Goal: Task Accomplishment & Management: Complete application form

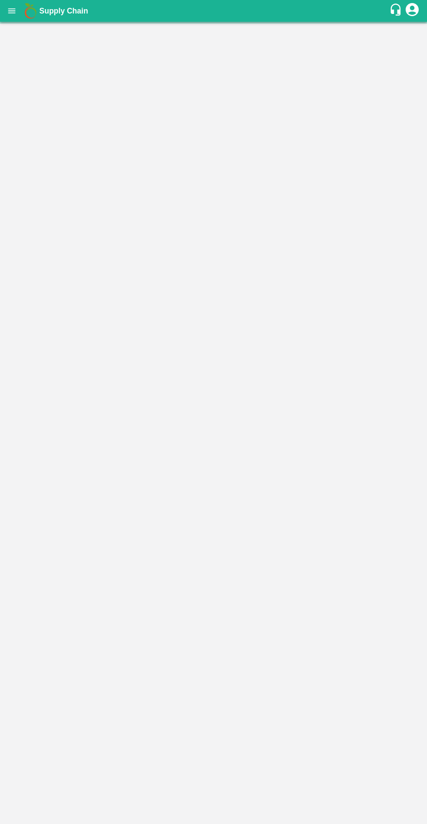
click at [11, 11] on icon "open drawer" at bounding box center [11, 10] width 7 height 5
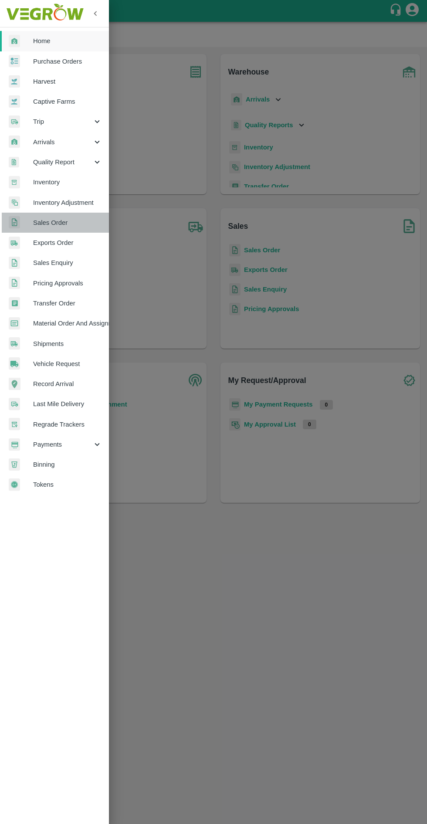
click at [31, 215] on link "Sales Order" at bounding box center [54, 223] width 109 height 20
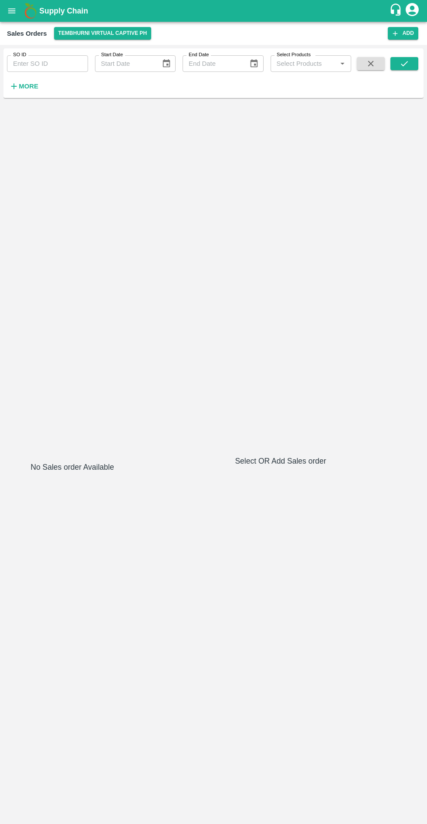
click at [75, 32] on button "Tembhurni Virtual Captive PH" at bounding box center [103, 33] width 98 height 13
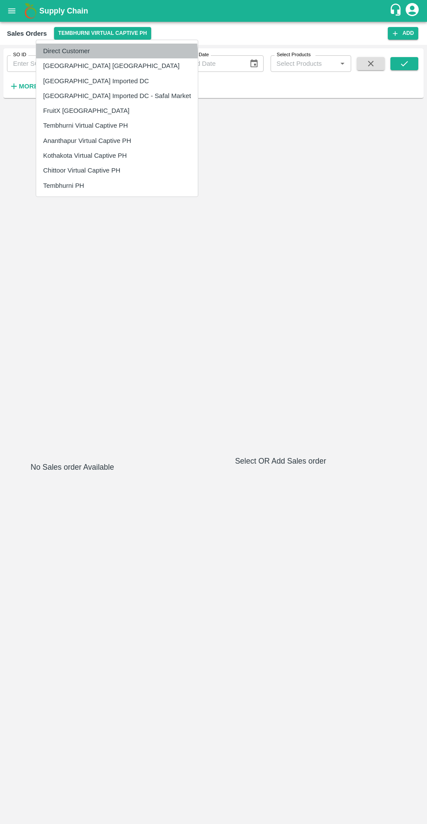
click at [116, 53] on li "Direct Customer" at bounding box center [117, 51] width 162 height 15
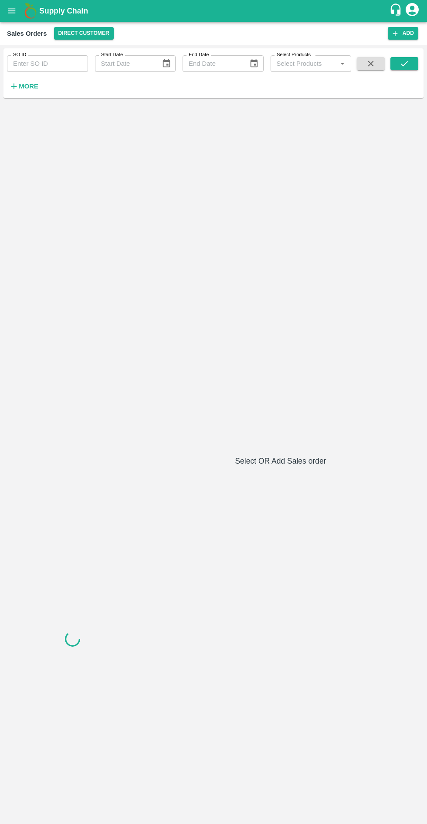
click at [404, 64] on icon "submit" at bounding box center [405, 64] width 10 height 10
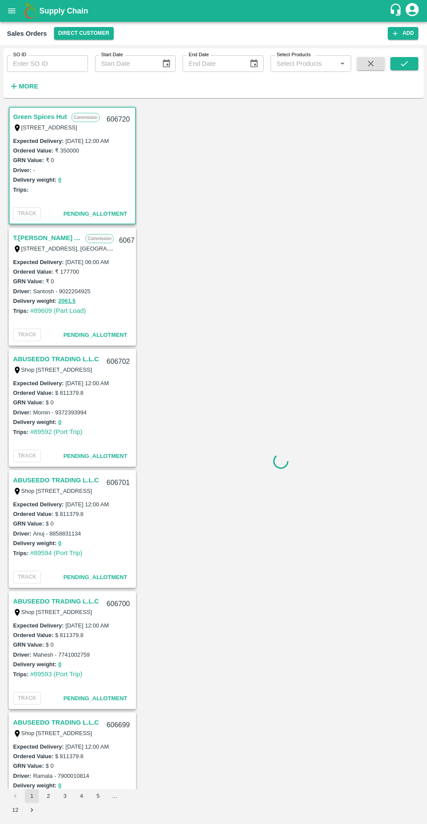
scroll to position [2, 0]
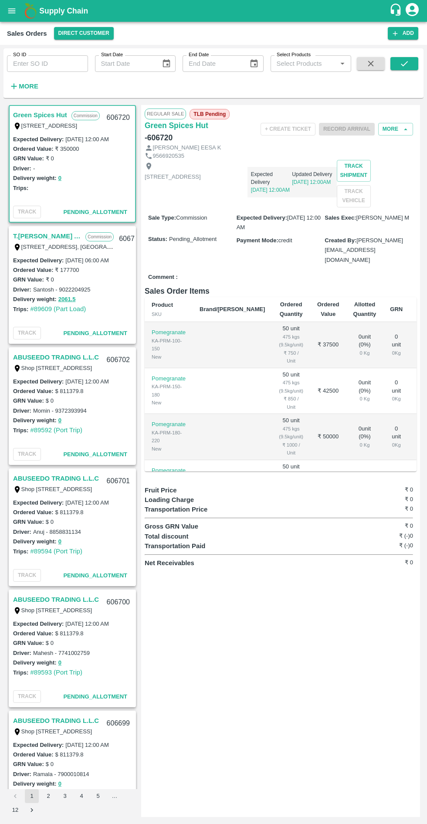
click at [303, 64] on input "Select Products" at bounding box center [303, 63] width 61 height 11
click at [288, 64] on input "Select Products" at bounding box center [303, 63] width 61 height 11
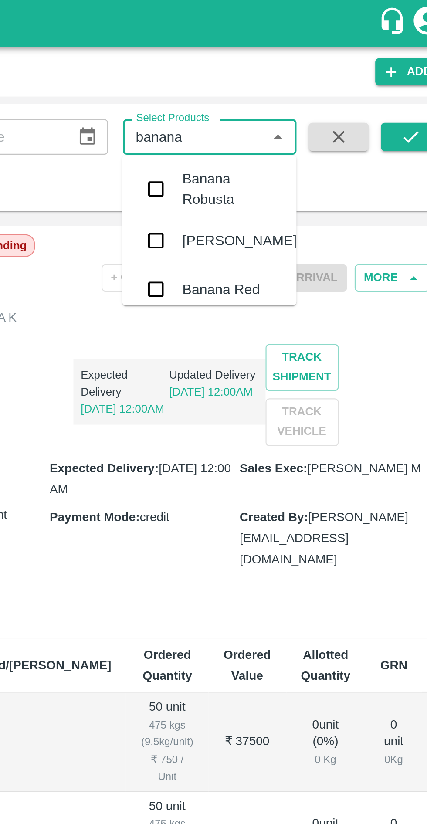
scroll to position [56, 0]
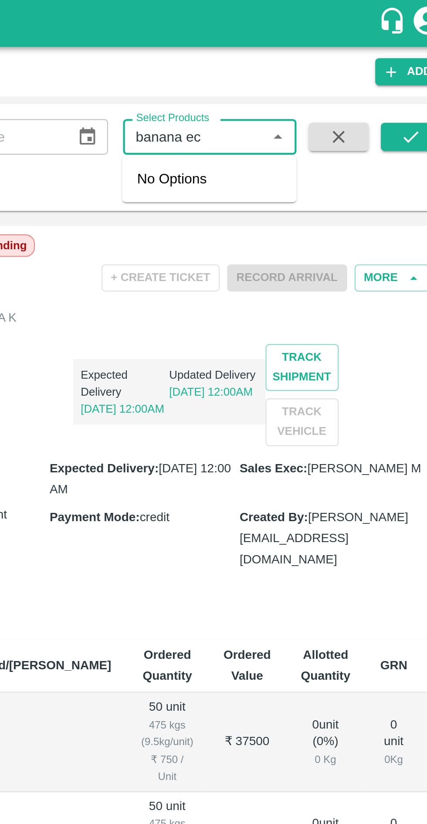
type input "banana e"
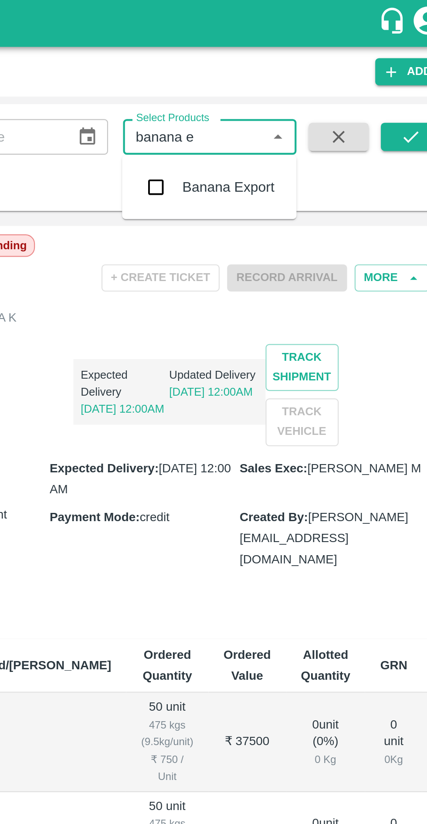
click at [293, 88] on input "checkbox" at bounding box center [285, 86] width 17 height 17
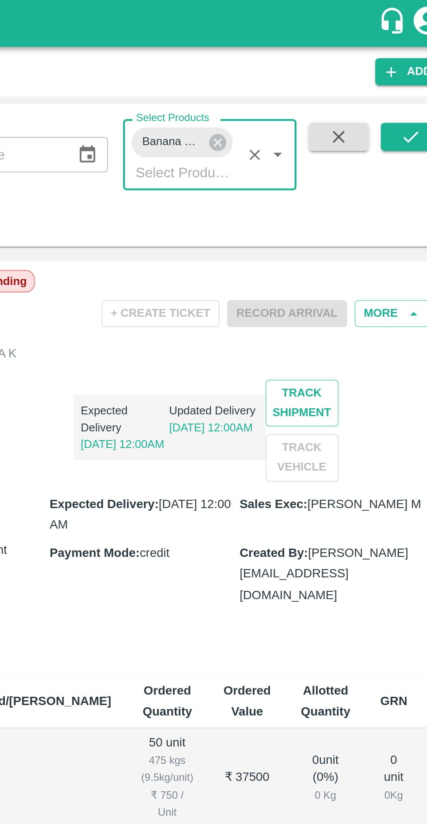
click at [401, 63] on icon "submit" at bounding box center [405, 64] width 10 height 10
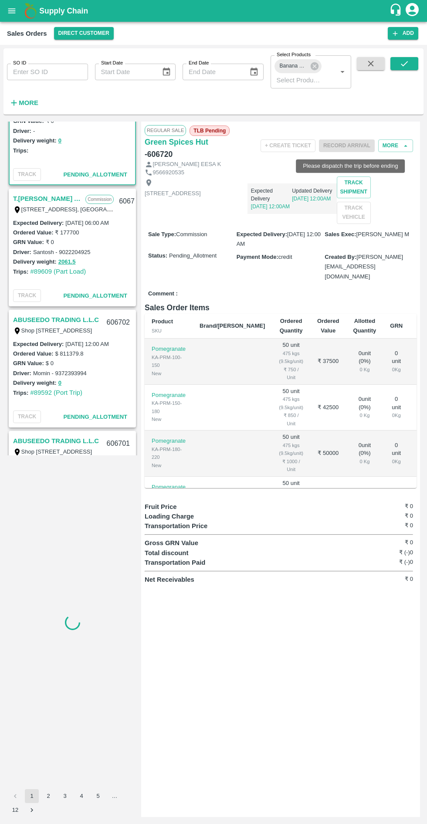
scroll to position [56, 0]
click at [404, 64] on icon "submit" at bounding box center [405, 64] width 10 height 10
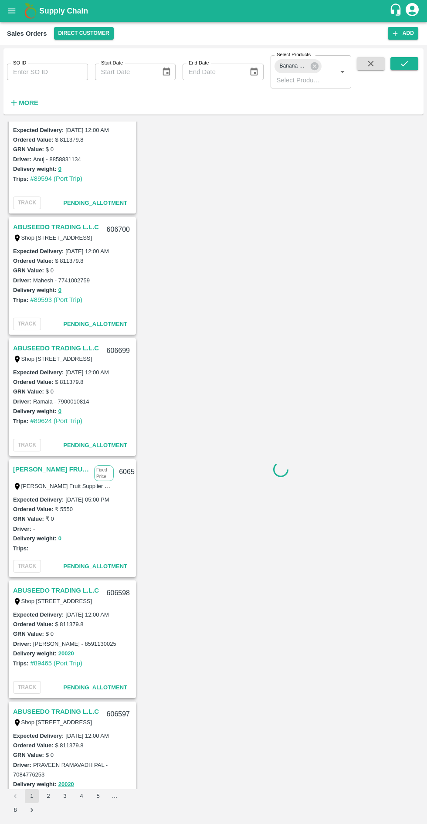
scroll to position [155, 0]
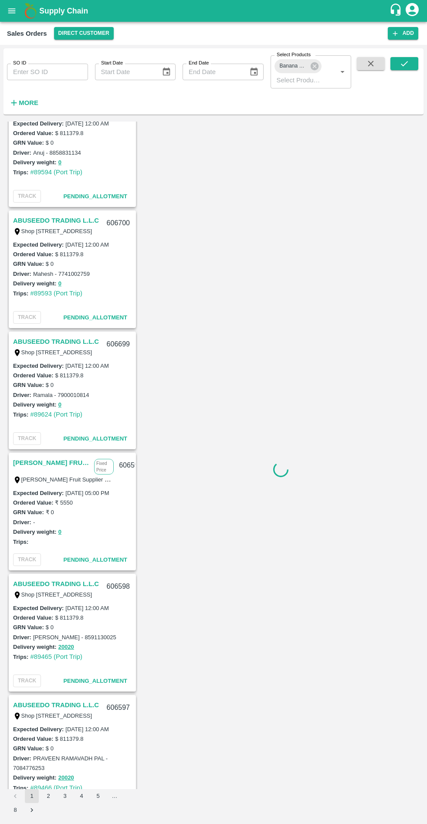
click at [73, 459] on link "[PERSON_NAME] FRUIT SUPPLIER" at bounding box center [51, 462] width 77 height 11
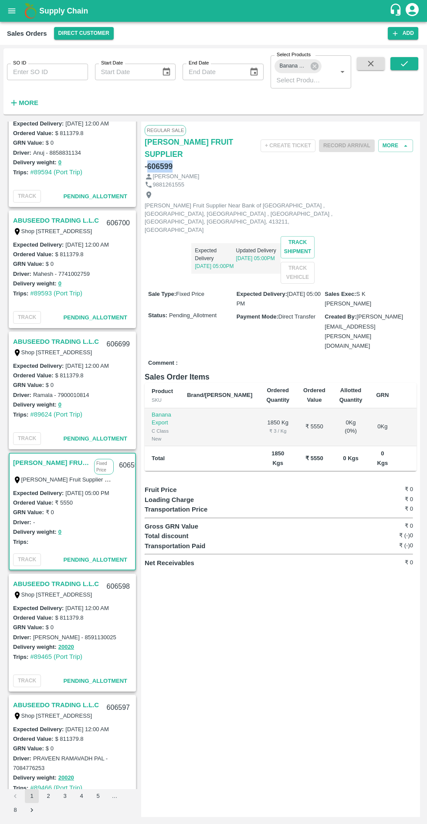
copy h6 "606599"
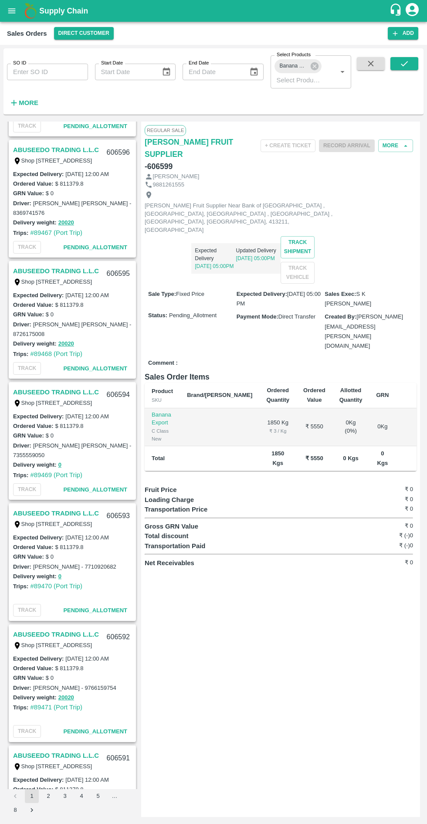
scroll to position [639, 0]
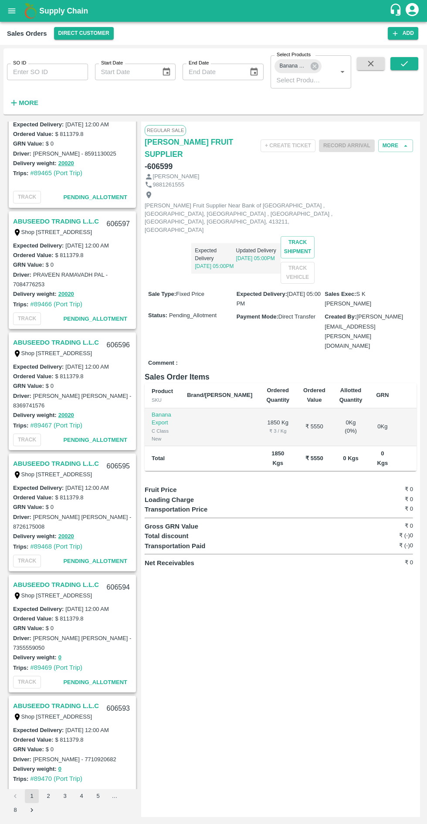
click at [14, 103] on icon "button" at bounding box center [14, 103] width 6 height 6
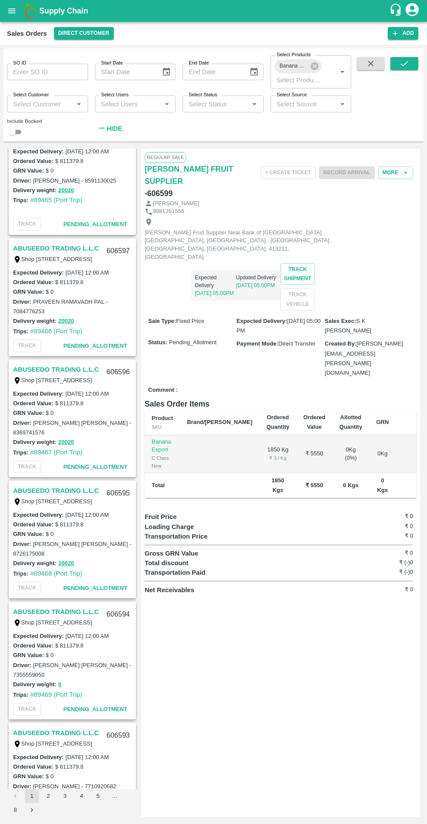
click at [58, 104] on input "Select Customer" at bounding box center [40, 103] width 61 height 11
type input "[PERSON_NAME]"
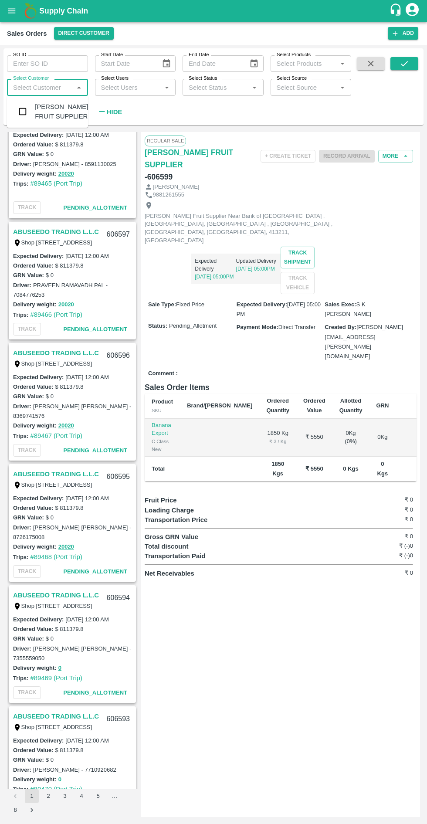
click at [14, 117] on input "checkbox" at bounding box center [22, 111] width 17 height 17
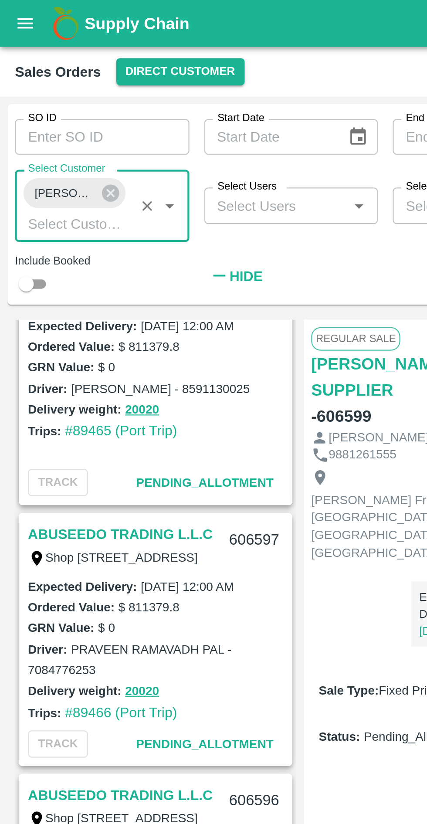
click at [220, 65] on input "End Date" at bounding box center [213, 63] width 60 height 17
click at [404, 67] on icon "submit" at bounding box center [405, 64] width 10 height 10
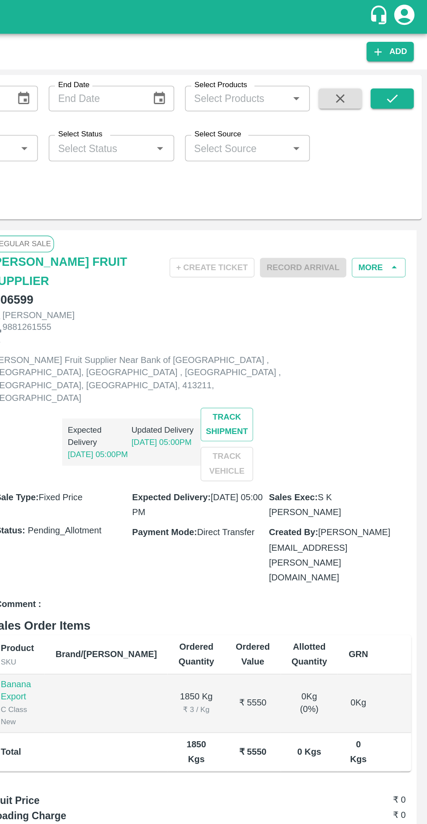
click at [298, 52] on label "Select Products" at bounding box center [294, 54] width 34 height 7
click at [298, 58] on input "Select Products" at bounding box center [303, 63] width 61 height 11
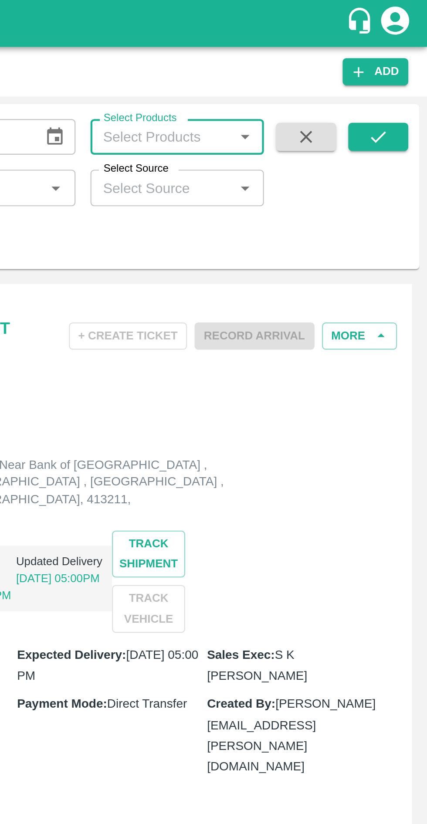
click at [401, 64] on icon "submit" at bounding box center [405, 64] width 10 height 10
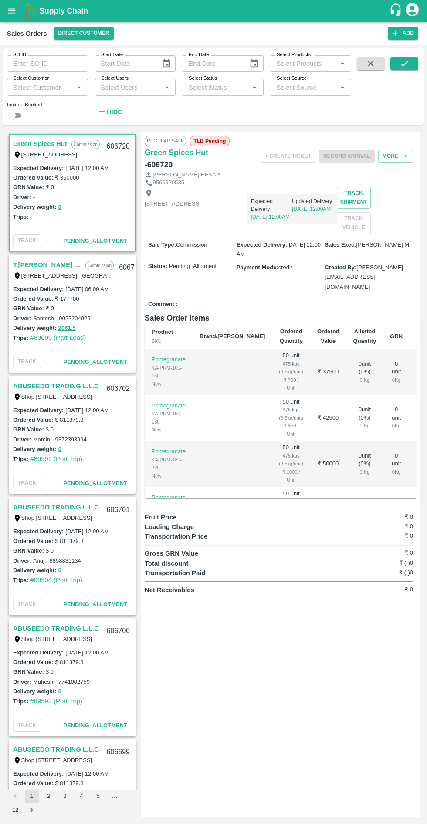
click at [37, 87] on input "Select Customer" at bounding box center [40, 86] width 61 height 11
click at [244, 709] on div "Regular Sale TLB Pending Green Spices Hut - 606720 + Create Ticket Record Arriv…" at bounding box center [280, 474] width 279 height 685
click at [44, 89] on input "Select Customer" at bounding box center [40, 86] width 61 height 11
type input "[PERSON_NAME]"
click at [26, 118] on input "checkbox" at bounding box center [22, 111] width 17 height 17
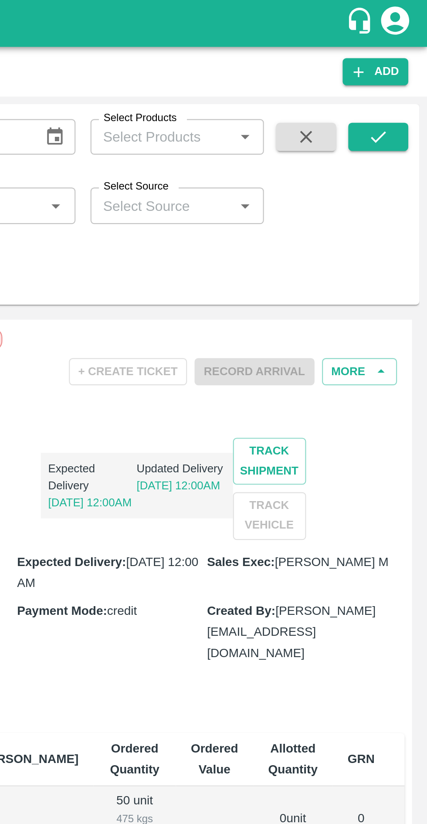
click at [404, 64] on icon "submit" at bounding box center [405, 64] width 10 height 10
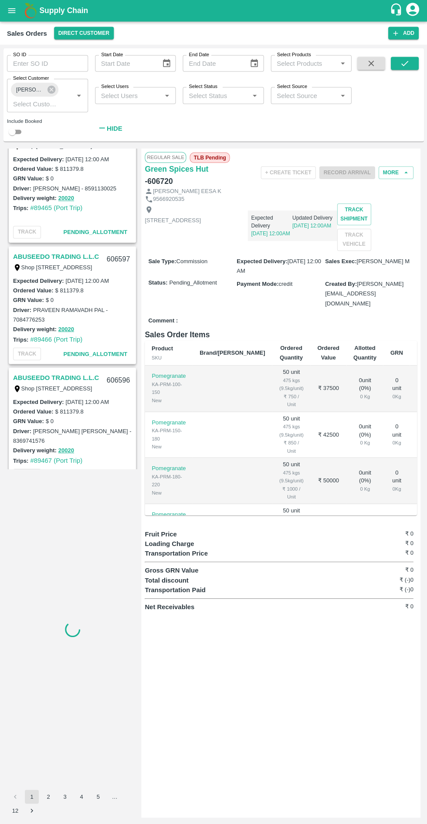
scroll to position [1237, 0]
click at [406, 59] on icon "submit" at bounding box center [405, 64] width 10 height 10
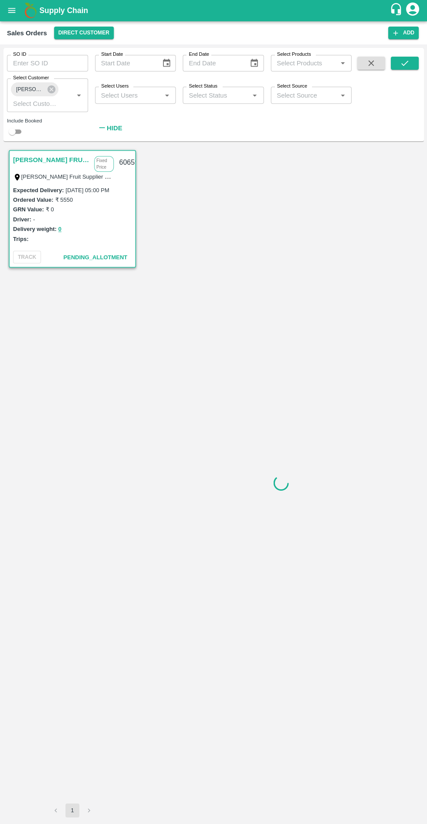
click at [49, 104] on input "Select Customer" at bounding box center [35, 103] width 50 height 11
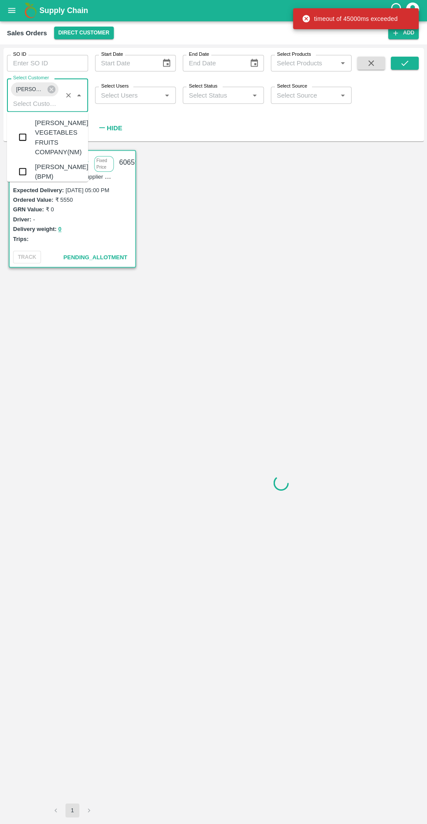
scroll to position [130, 0]
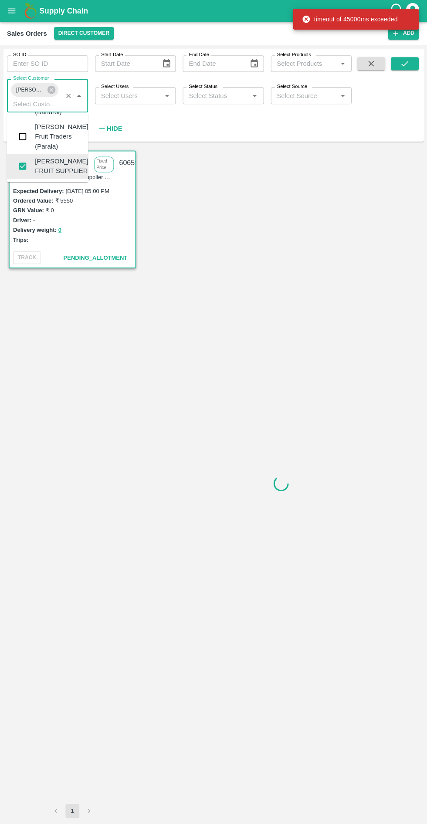
click at [66, 96] on icon "Clear" at bounding box center [68, 96] width 8 height 8
checkbox input "false"
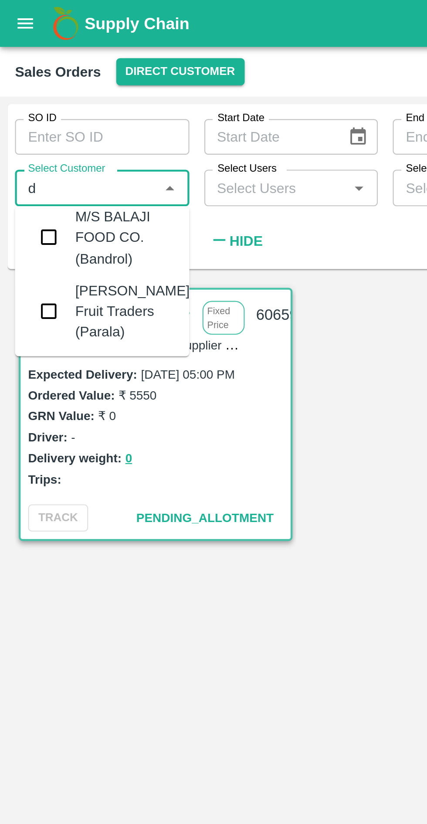
scroll to position [0, 0]
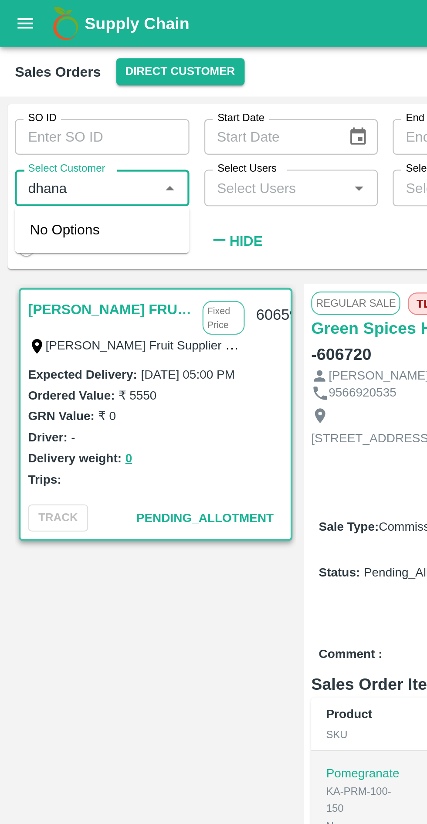
type input "dhana"
click at [44, 88] on input "Select Customer" at bounding box center [40, 86] width 61 height 11
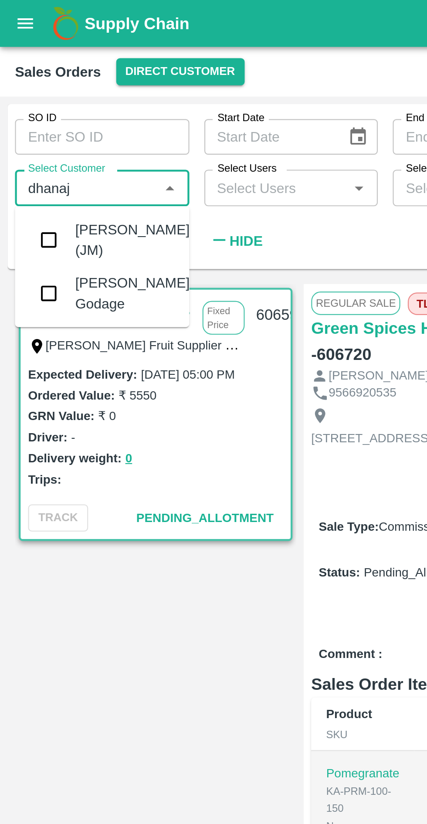
type input "[PERSON_NAME]"
click at [21, 138] on input "checkbox" at bounding box center [22, 136] width 17 height 17
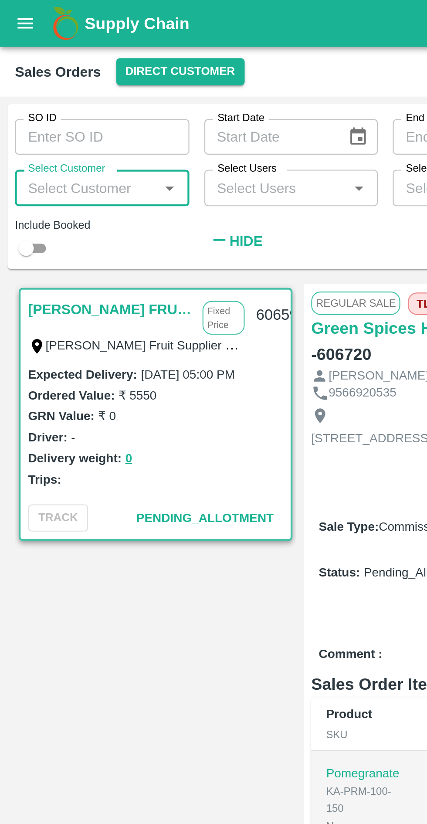
click at [47, 90] on input "Select Customer" at bounding box center [40, 86] width 61 height 11
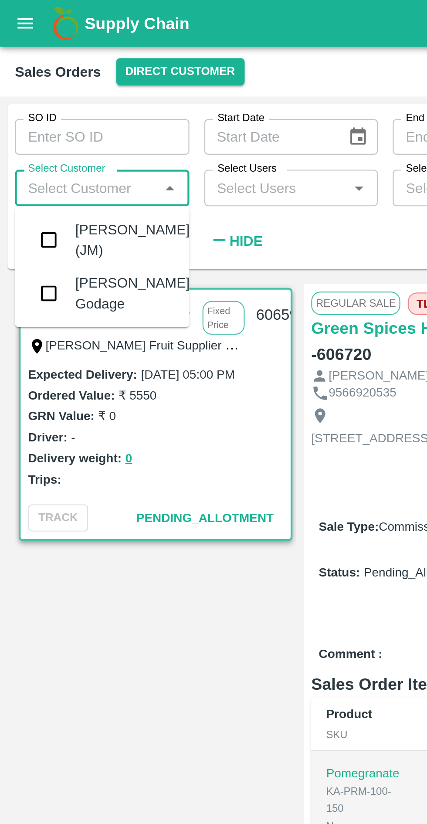
click at [23, 136] on input "checkbox" at bounding box center [22, 136] width 17 height 17
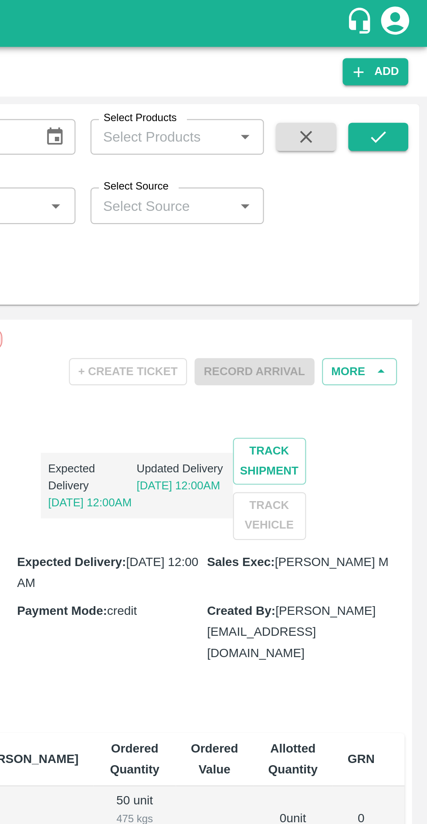
click at [403, 61] on icon "submit" at bounding box center [405, 64] width 10 height 10
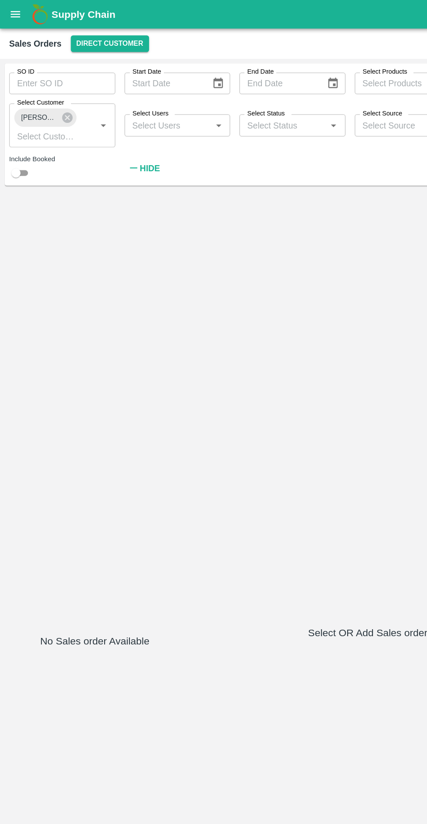
click at [14, 129] on input "checkbox" at bounding box center [12, 132] width 31 height 10
checkbox input "true"
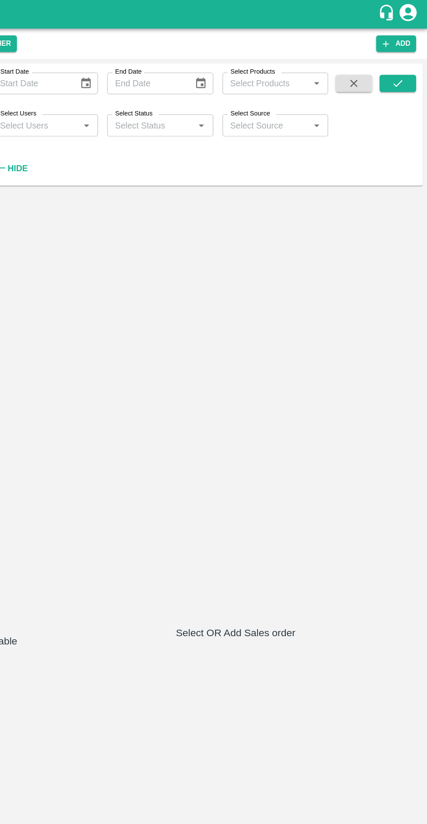
click at [408, 63] on icon "submit" at bounding box center [405, 64] width 10 height 10
